Goal: Transaction & Acquisition: Purchase product/service

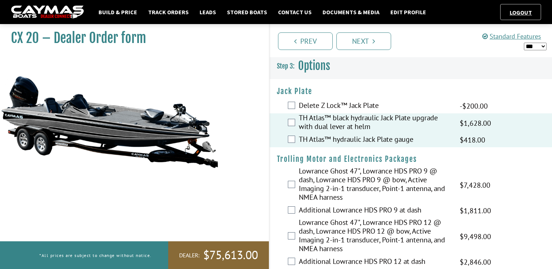
select select "*"
click at [247, 11] on link "Stored Boats" at bounding box center [246, 11] width 47 height 9
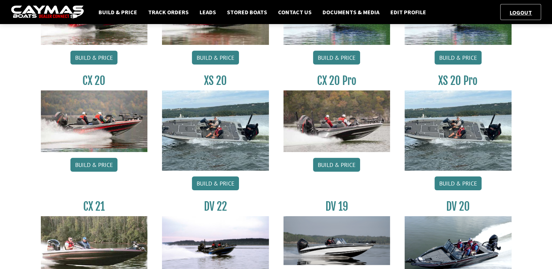
scroll to position [46, 0]
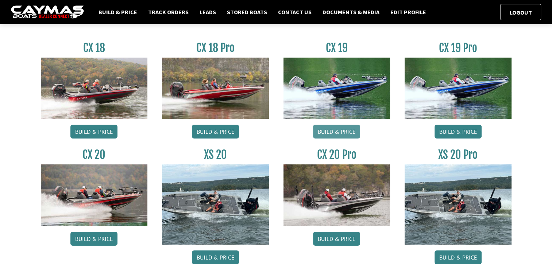
click at [325, 133] on link "Build & Price" at bounding box center [336, 132] width 47 height 14
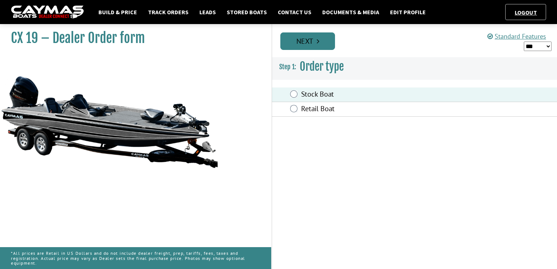
click at [322, 40] on link "Next" at bounding box center [307, 41] width 55 height 18
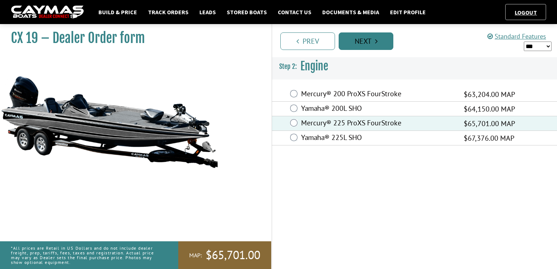
click at [376, 44] on icon "Pagination" at bounding box center [376, 41] width 3 height 7
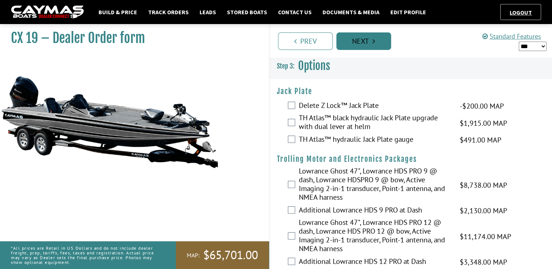
click at [372, 42] on link "Next" at bounding box center [363, 41] width 55 height 18
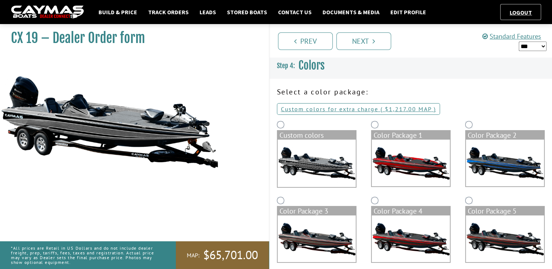
click at [489, 148] on img at bounding box center [505, 163] width 78 height 47
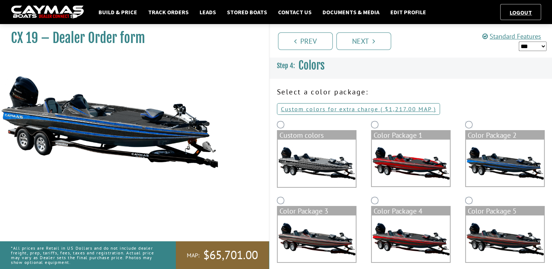
click at [342, 235] on img at bounding box center [317, 239] width 78 height 47
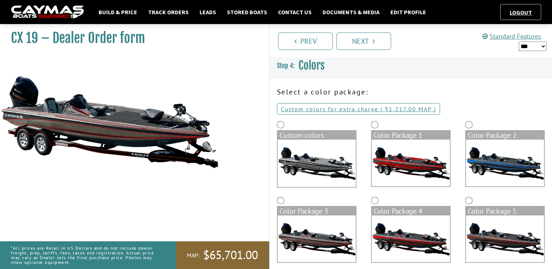
click at [332, 152] on img at bounding box center [317, 163] width 78 height 47
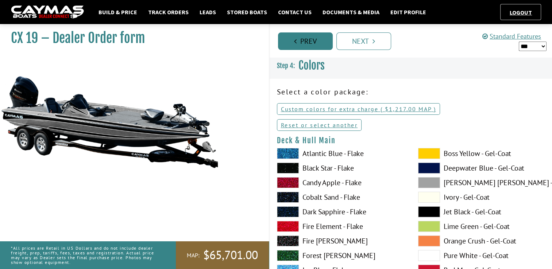
click at [305, 40] on link "Prev" at bounding box center [305, 41] width 55 height 18
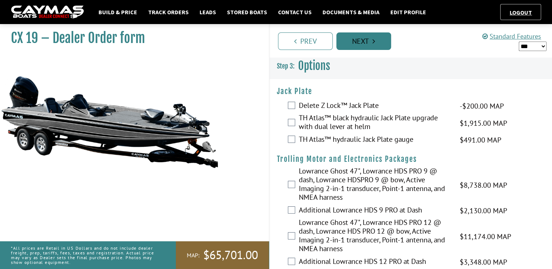
click at [351, 41] on link "Next" at bounding box center [363, 41] width 55 height 18
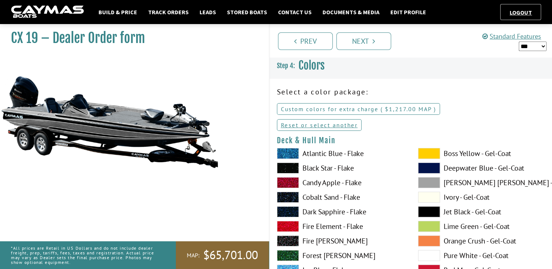
click at [341, 105] on link "Custom colors for extra charge ( $1,035.00 $1,437.00 MSRP $1,217.00 MAP $1,217.…" at bounding box center [358, 109] width 163 height 12
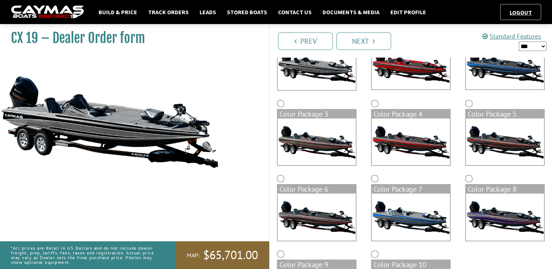
scroll to position [82, 0]
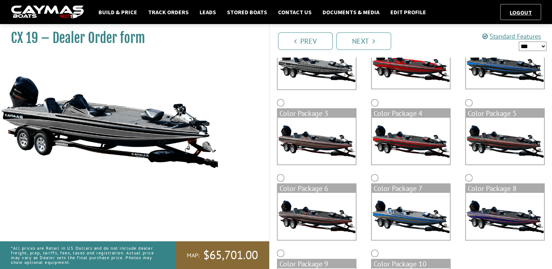
click at [313, 205] on img at bounding box center [317, 216] width 78 height 47
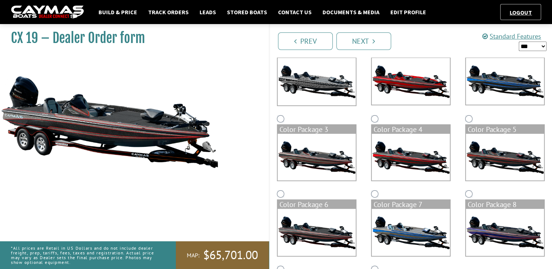
click at [409, 224] on img at bounding box center [411, 232] width 78 height 47
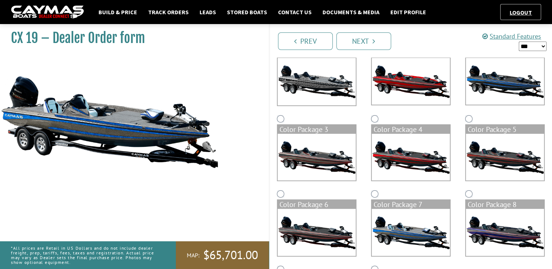
click at [492, 228] on img at bounding box center [505, 232] width 78 height 47
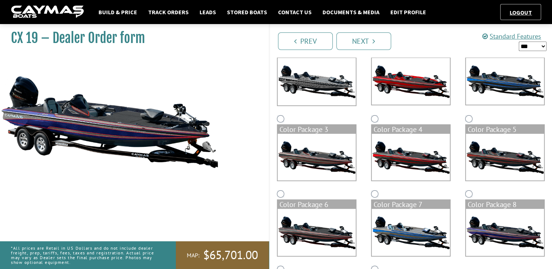
click at [417, 148] on img at bounding box center [411, 157] width 78 height 47
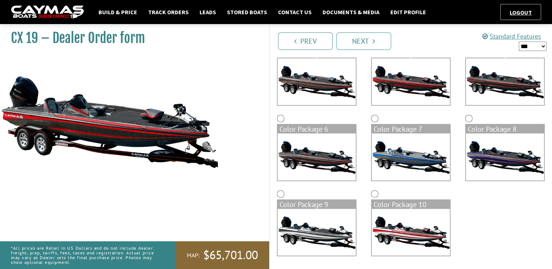
scroll to position [159, 0]
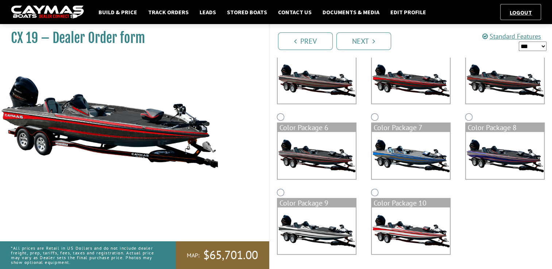
click at [323, 232] on img at bounding box center [317, 231] width 78 height 47
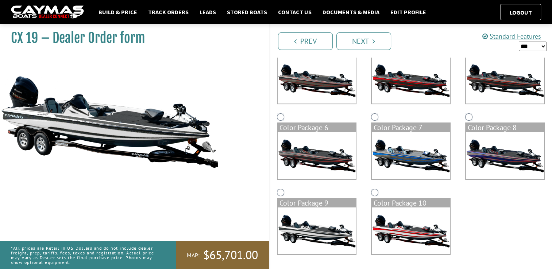
click at [408, 216] on img at bounding box center [411, 231] width 78 height 47
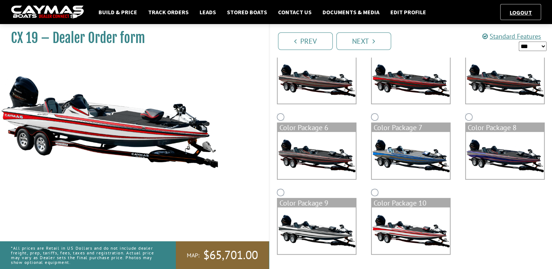
click at [307, 228] on img at bounding box center [317, 231] width 78 height 47
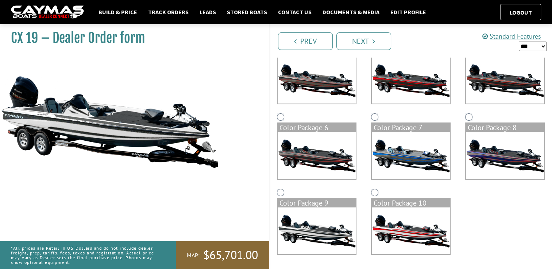
click at [552, 156] on html "Build & Price Track Orders Leads Stored Boats Contact Us Documents & Media Edit…" at bounding box center [276, 55] width 552 height 428
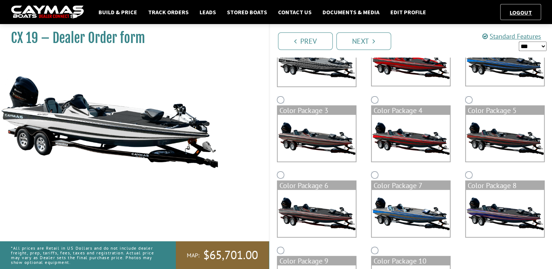
scroll to position [100, 0]
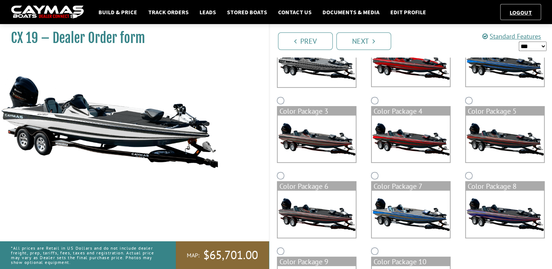
click at [492, 139] on img at bounding box center [505, 139] width 78 height 47
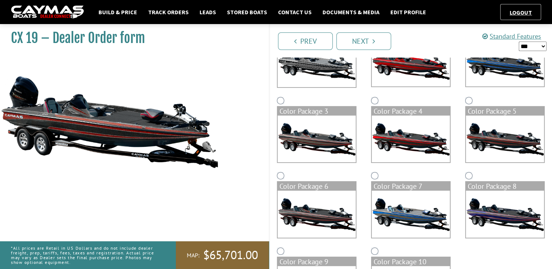
click at [493, 84] on div "Color Package 2" at bounding box center [505, 57] width 94 height 76
click at [493, 84] on img at bounding box center [505, 63] width 78 height 47
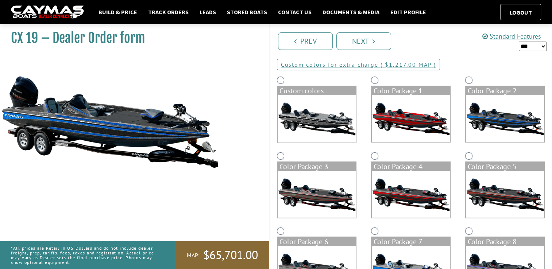
scroll to position [44, 0]
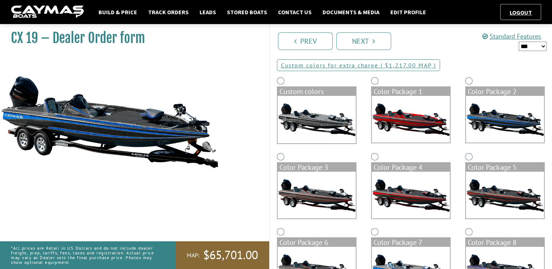
click at [496, 202] on img at bounding box center [505, 195] width 78 height 47
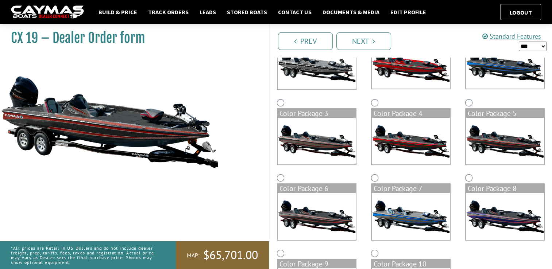
scroll to position [98, 0]
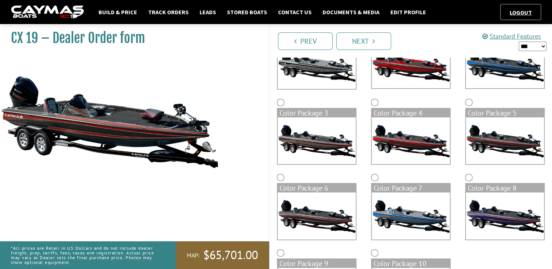
click at [312, 153] on img at bounding box center [317, 140] width 78 height 47
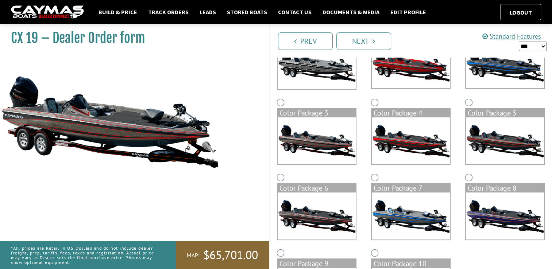
click at [326, 214] on img at bounding box center [317, 216] width 78 height 47
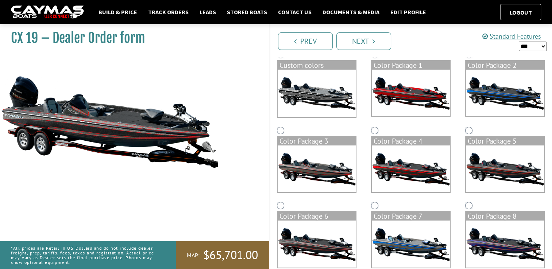
scroll to position [71, 0]
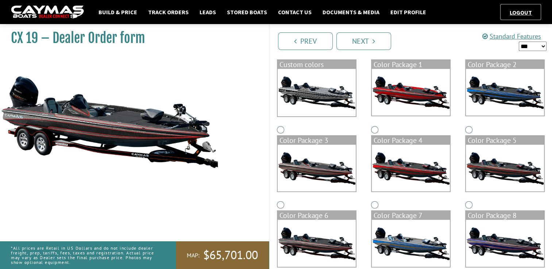
click at [492, 102] on img at bounding box center [505, 92] width 78 height 47
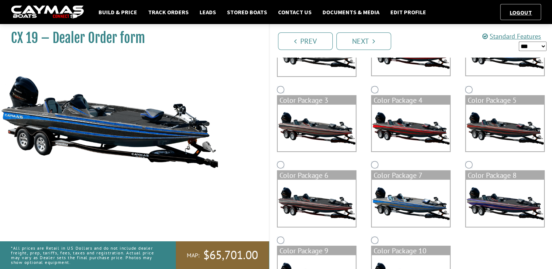
scroll to position [144, 0]
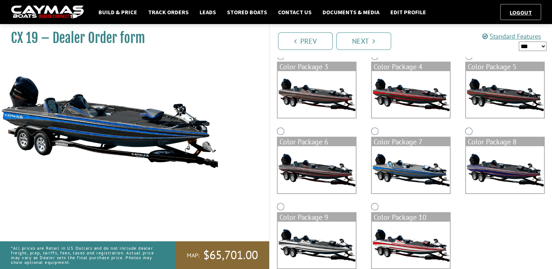
click at [306, 248] on img at bounding box center [317, 245] width 78 height 47
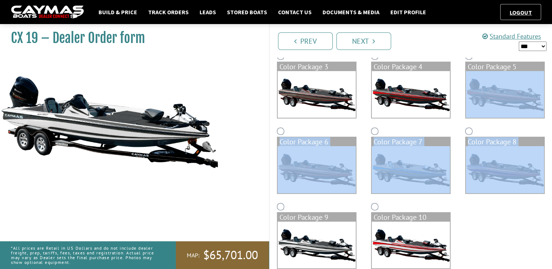
drag, startPoint x: 550, startPoint y: 180, endPoint x: 492, endPoint y: 87, distance: 109.5
click at [492, 87] on div "Custom colors Color Package 1 Color Package 2 Color Package 3 Color Package 4 C…" at bounding box center [411, 126] width 283 height 302
click at [492, 87] on img at bounding box center [505, 94] width 78 height 47
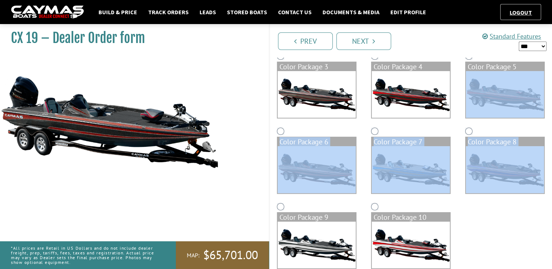
click at [540, 123] on div "Color Package 5" at bounding box center [505, 88] width 94 height 75
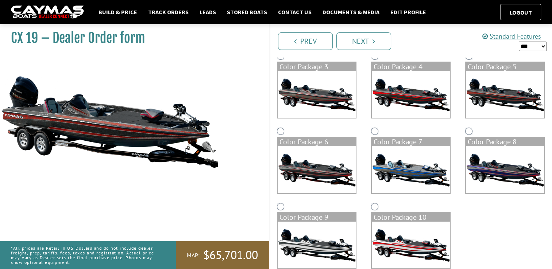
scroll to position [122, 0]
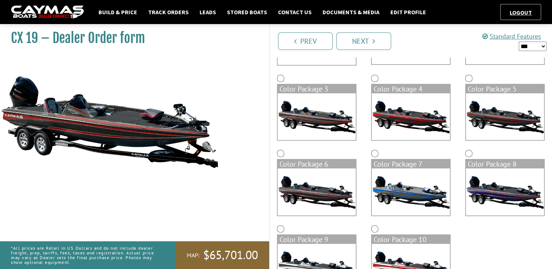
click at [411, 206] on img at bounding box center [411, 191] width 78 height 47
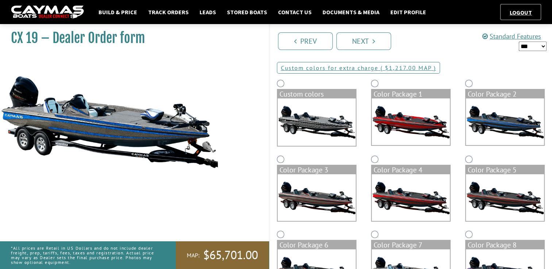
scroll to position [67, 0]
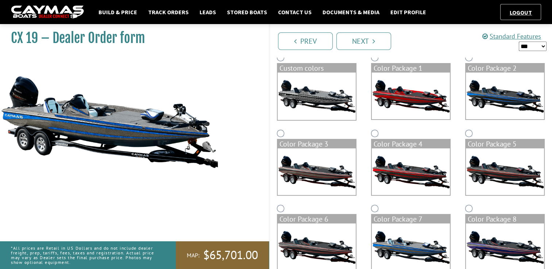
click at [311, 171] on img at bounding box center [317, 171] width 78 height 47
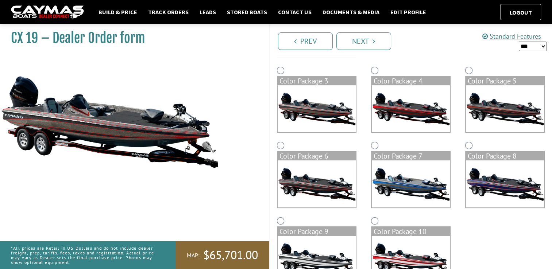
scroll to position [130, 0]
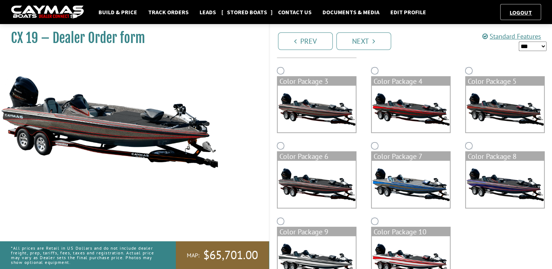
click at [243, 8] on link "Stored Boats" at bounding box center [246, 11] width 47 height 9
